Goal: Check status: Check status

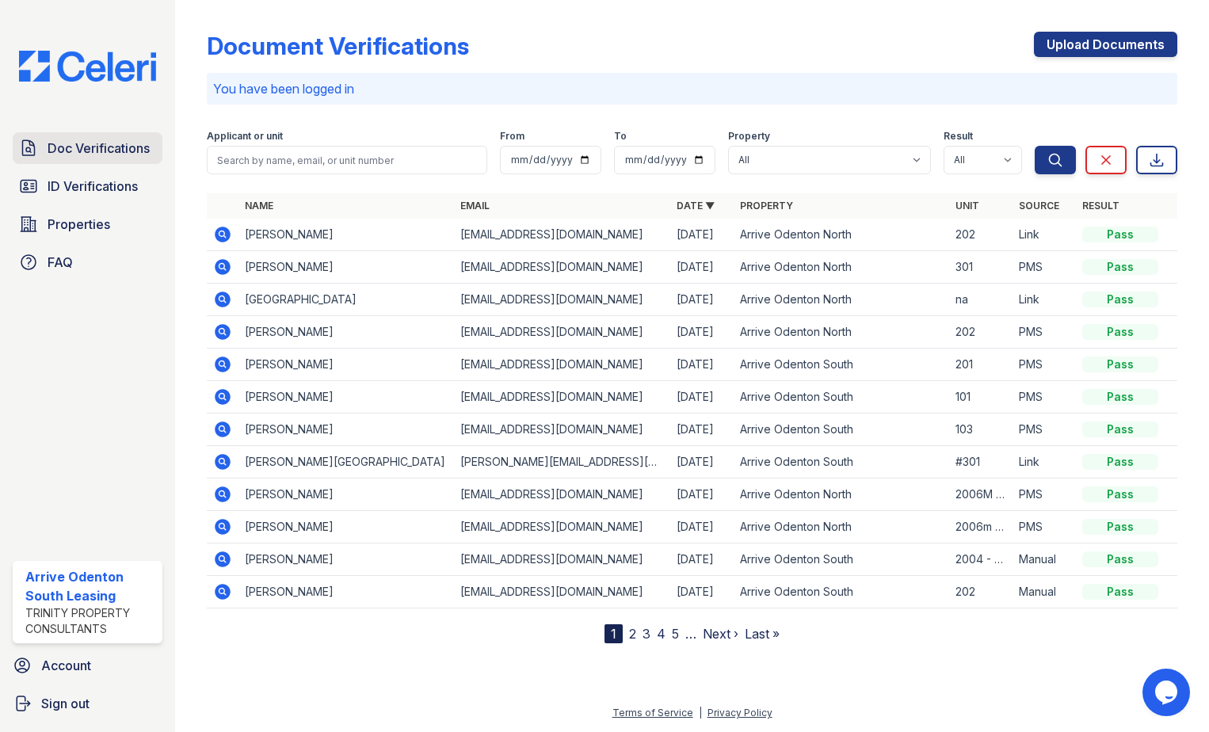
click at [114, 143] on span "Doc Verifications" at bounding box center [99, 148] width 102 height 19
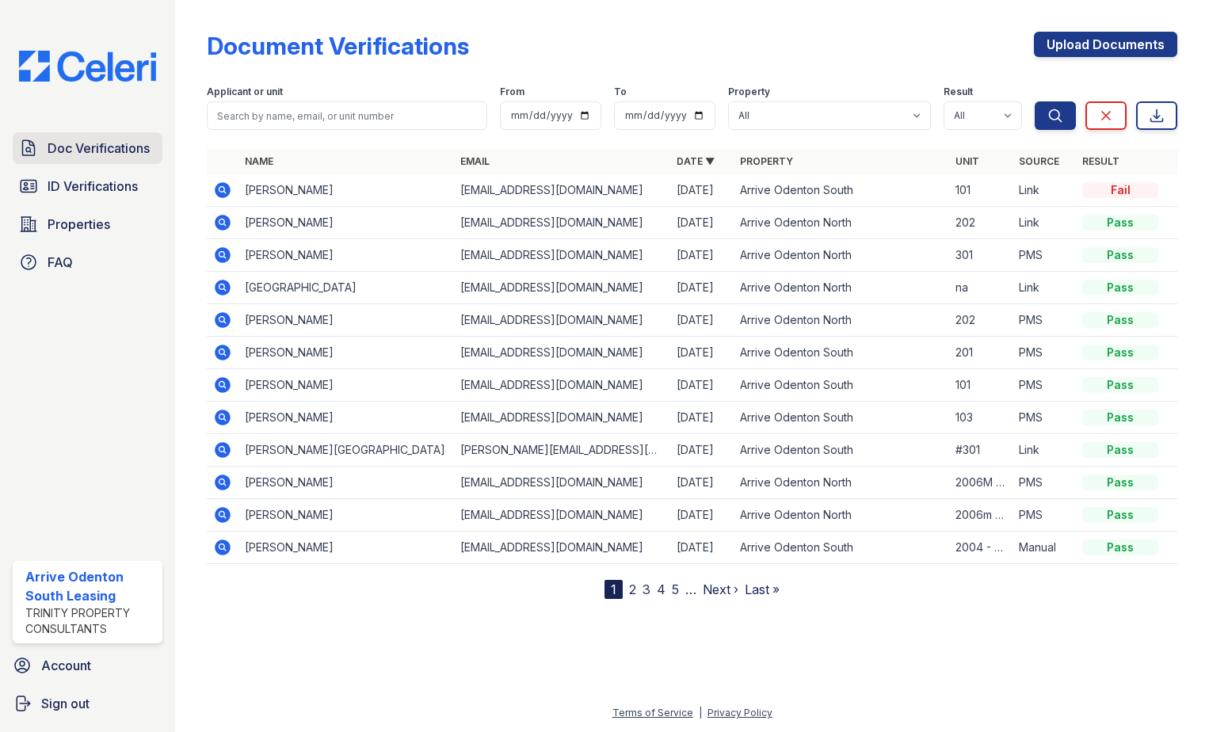
click at [124, 155] on span "Doc Verifications" at bounding box center [99, 148] width 102 height 19
click at [116, 185] on span "ID Verifications" at bounding box center [93, 186] width 90 height 19
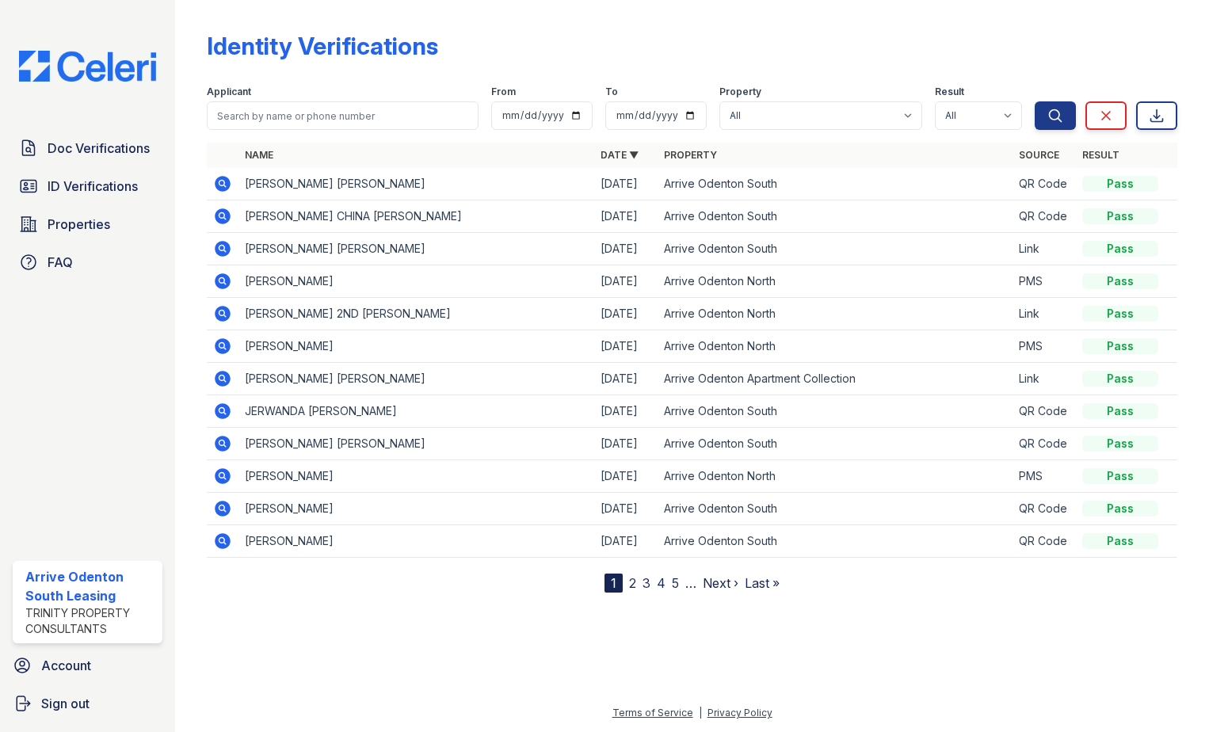
click at [221, 219] on icon at bounding box center [223, 216] width 16 height 16
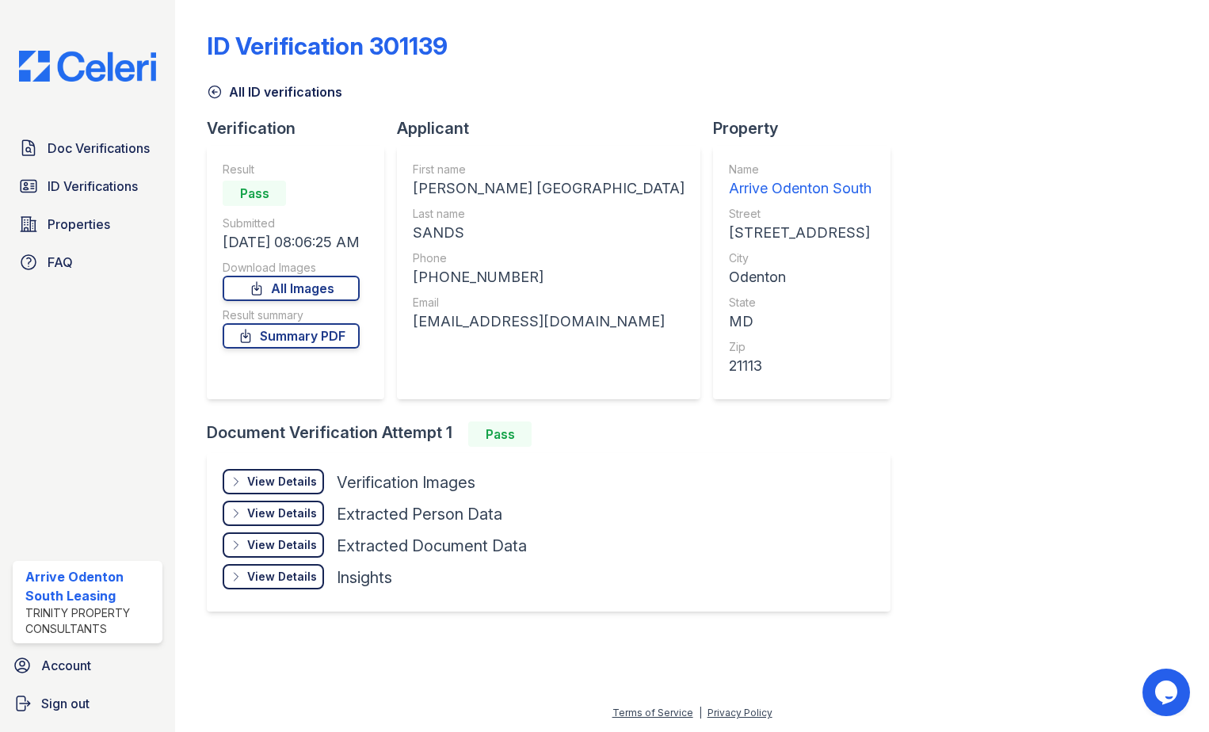
click at [274, 478] on div "View Details" at bounding box center [282, 482] width 70 height 16
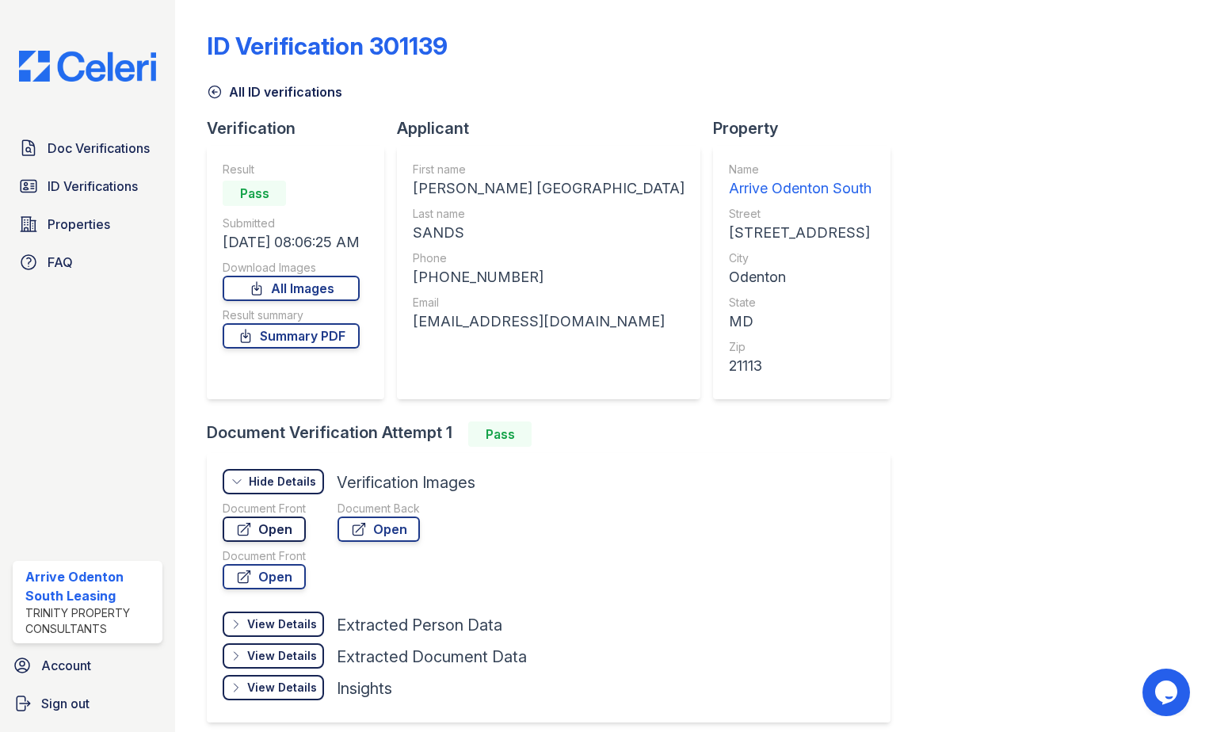
click at [276, 521] on link "Open" at bounding box center [264, 529] width 83 height 25
